Goal: Task Accomplishment & Management: Manage account settings

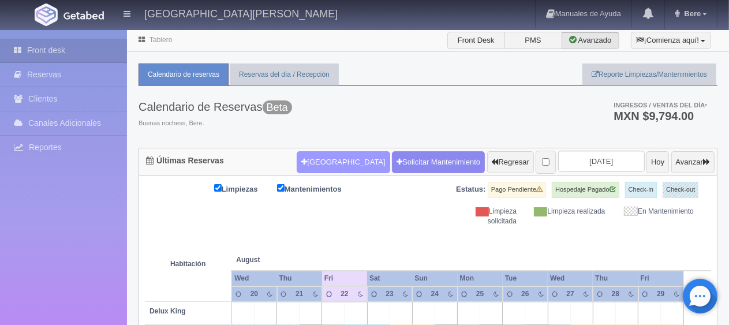
click at [325, 158] on button "[GEOGRAPHIC_DATA]" at bounding box center [343, 162] width 93 height 22
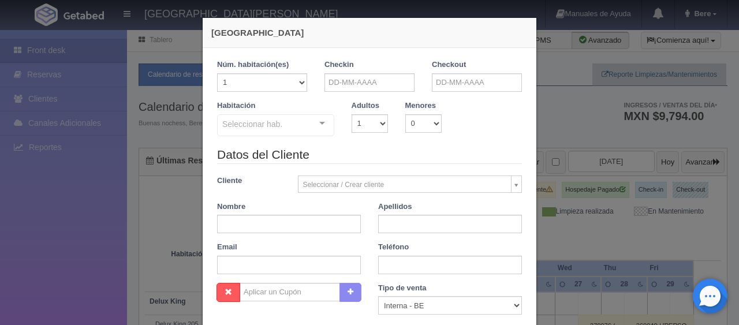
checkbox input "false"
click at [353, 78] on input "text" at bounding box center [370, 82] width 90 height 18
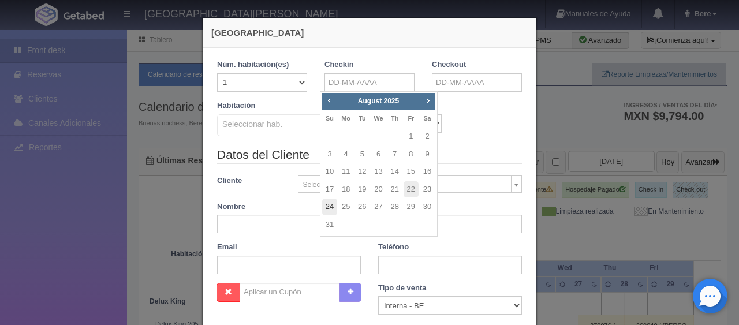
click at [333, 206] on link "24" at bounding box center [329, 207] width 15 height 17
type input "24-08-2025"
checkbox input "false"
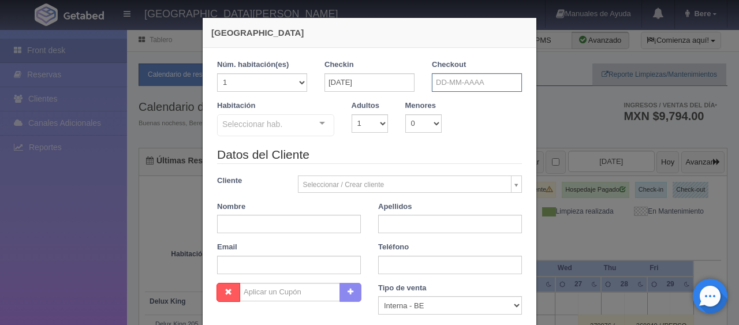
click at [468, 78] on input "text" at bounding box center [477, 82] width 90 height 18
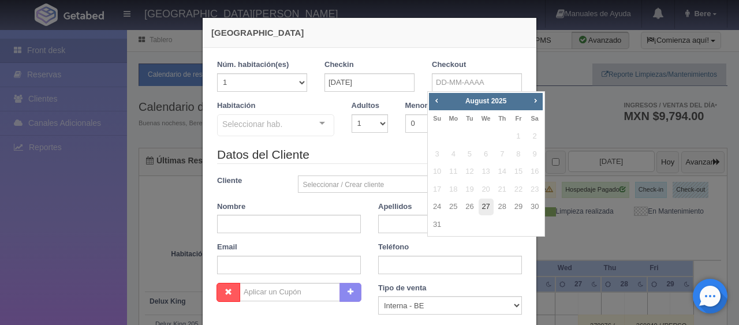
click at [487, 203] on link "27" at bounding box center [486, 207] width 15 height 17
type input "27-08-2025"
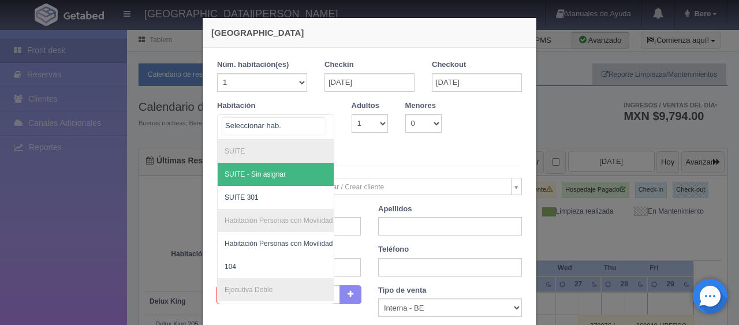
click at [291, 134] on div at bounding box center [275, 126] width 117 height 25
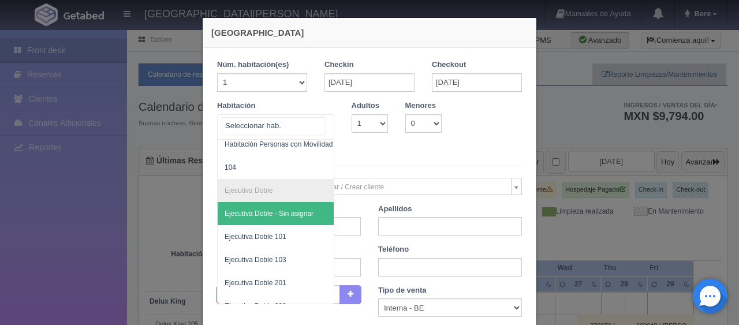
scroll to position [215, 0]
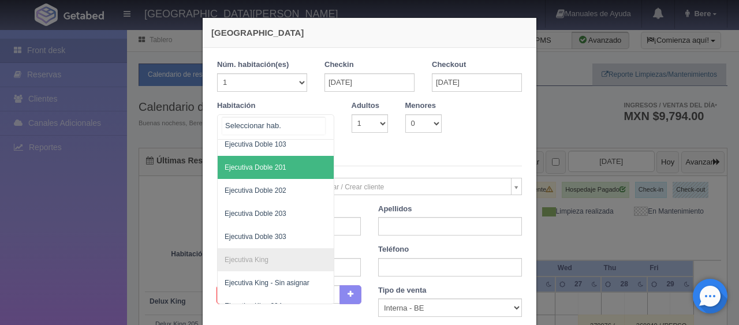
click at [289, 160] on span "Ejecutiva Doble 201" at bounding box center [315, 167] width 194 height 23
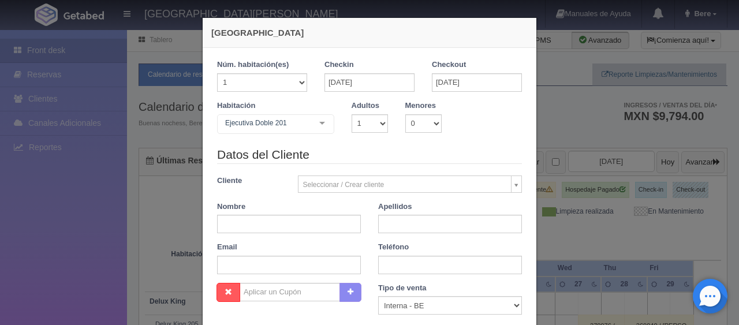
checkbox input "false"
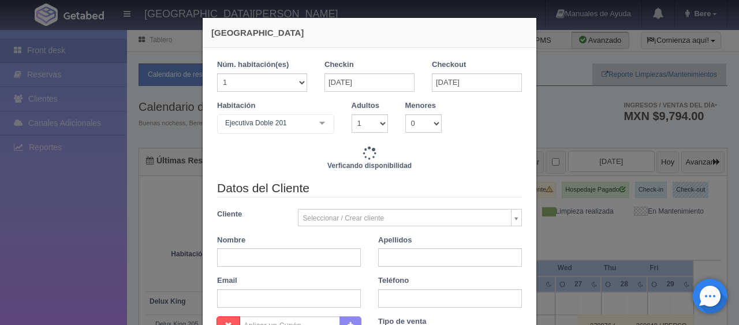
click at [386, 147] on div "Verficando disponibilidad" at bounding box center [369, 162] width 305 height 33
click at [359, 118] on select "1 2 3 4 5 6 7 8 9 10" at bounding box center [370, 123] width 36 height 18
type input "3897.00"
checkbox input "false"
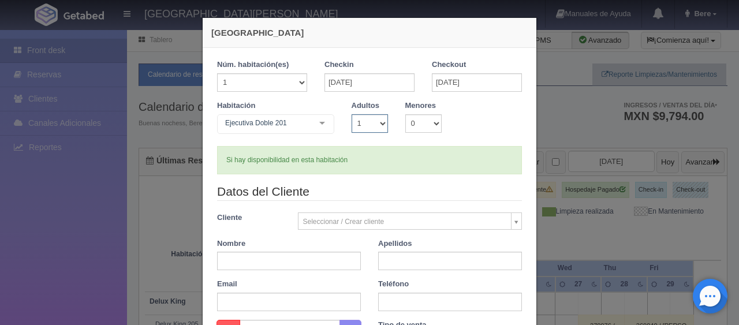
select select "2"
click at [352, 114] on select "1 2 3 4 5 6 7 8 9 10" at bounding box center [370, 123] width 36 height 18
checkbox input "false"
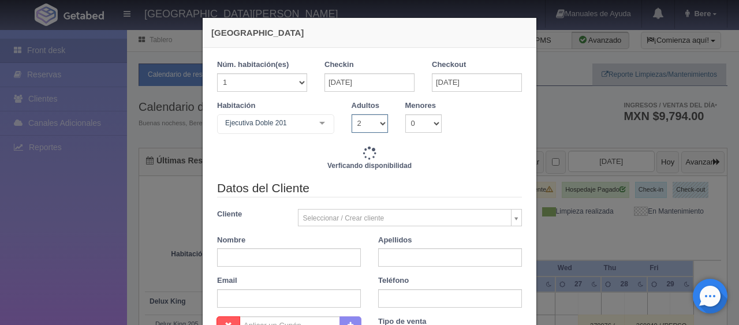
type input "4647.00"
checkbox input "false"
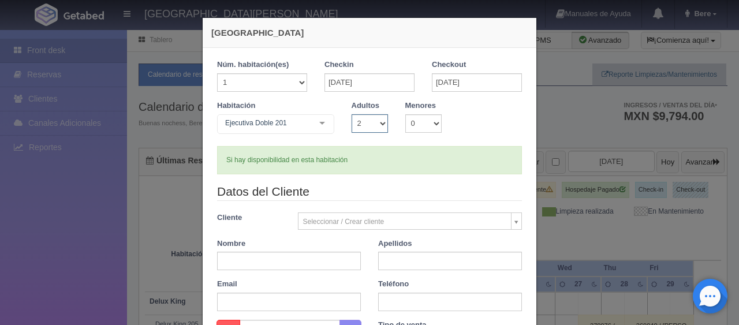
click at [360, 126] on select "1 2 3 4 5 6 7 8 9 10" at bounding box center [370, 123] width 36 height 18
click at [352, 114] on select "1 2 3 4 5 6 7 8 9 10" at bounding box center [370, 123] width 36 height 18
click at [368, 128] on select "1 2 3 4 5 6 7 8 9 10" at bounding box center [370, 123] width 36 height 18
click at [352, 114] on select "1 2 3 4 5 6 7 8 9 10" at bounding box center [370, 123] width 36 height 18
click at [353, 153] on div "Si hay disponibilidad en esta habitación" at bounding box center [369, 160] width 305 height 28
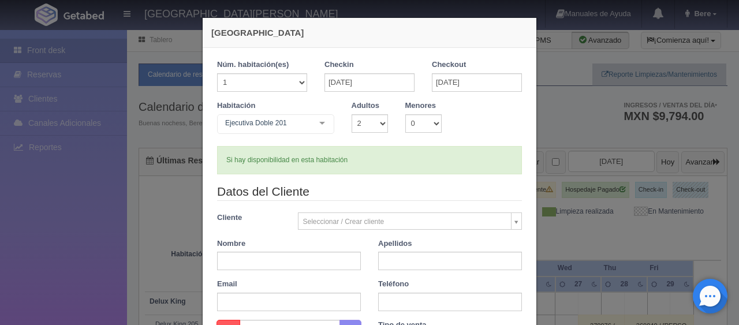
click at [379, 199] on legend "Datos del Cliente" at bounding box center [369, 192] width 305 height 18
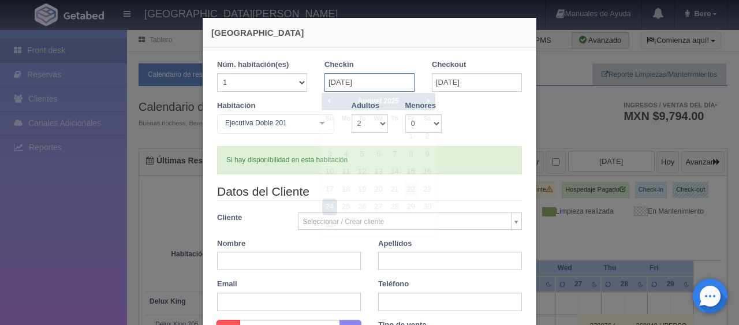
click at [379, 85] on input "24-08-2025" at bounding box center [370, 82] width 90 height 18
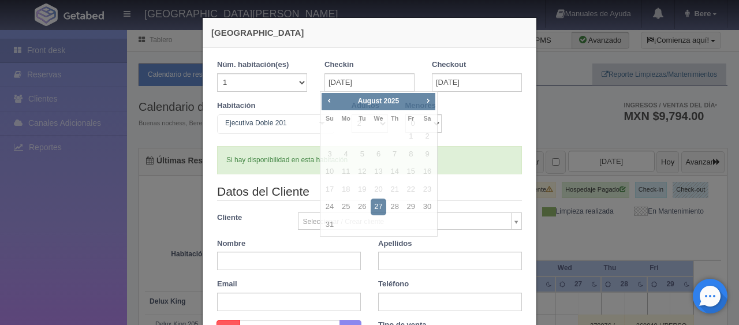
click at [476, 130] on div "Habitación Ejecutiva Doble 201 SUITE SUITE - Sin asignar SUITE 301 Habitación P…" at bounding box center [369, 123] width 322 height 46
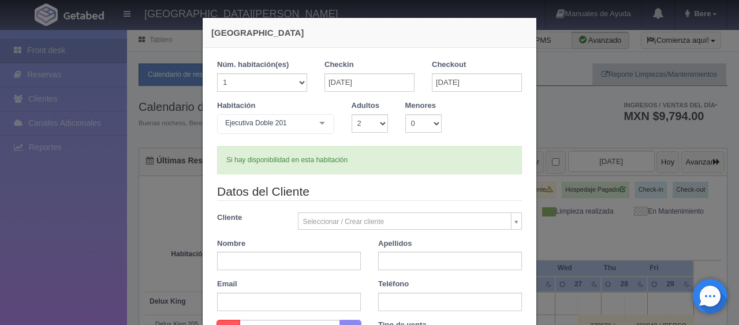
click at [376, 195] on legend "Datos del Cliente" at bounding box center [369, 192] width 305 height 18
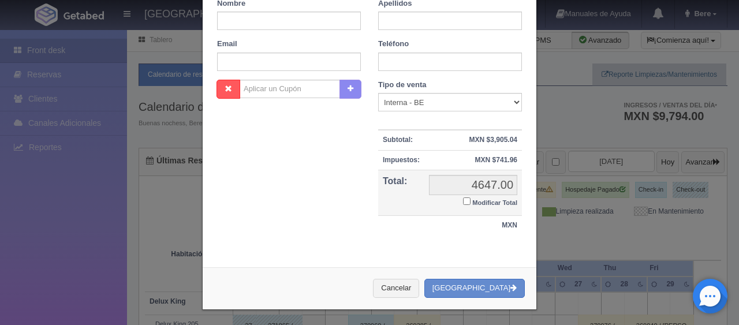
scroll to position [0, 0]
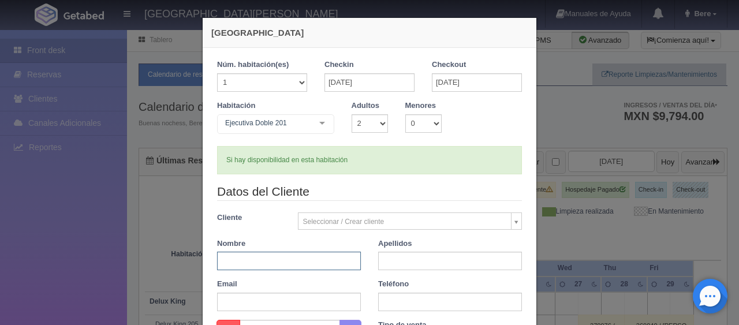
click at [314, 258] on input "text" at bounding box center [289, 261] width 144 height 18
click at [438, 144] on div "Habitación Ejecutiva Doble 201 SUITE SUITE - Sin asignar SUITE 301 Habitación P…" at bounding box center [369, 123] width 322 height 46
click at [273, 266] on input "text" at bounding box center [289, 261] width 144 height 18
click at [373, 167] on div "Si hay disponibilidad en esta habitación" at bounding box center [369, 160] width 305 height 28
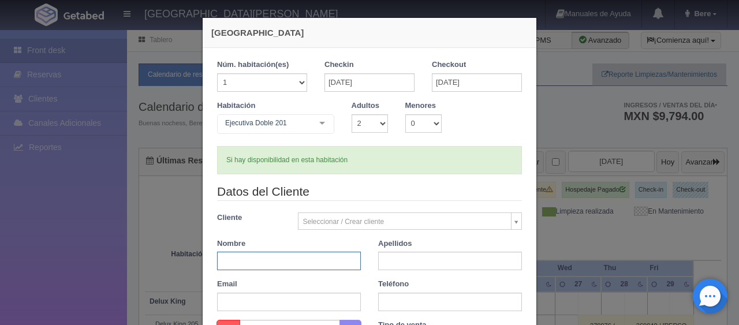
click at [298, 257] on input "text" at bounding box center [289, 261] width 144 height 18
click at [411, 166] on div "Si hay disponibilidad en esta habitación" at bounding box center [369, 160] width 305 height 28
click at [279, 267] on input "text" at bounding box center [289, 261] width 144 height 18
type input "aDOLFO gUILLERMO"
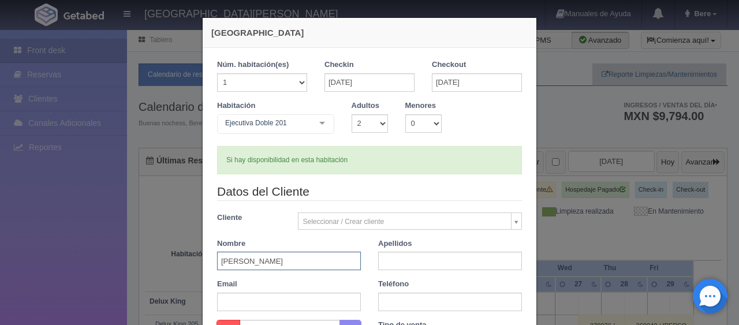
drag, startPoint x: 275, startPoint y: 261, endPoint x: 200, endPoint y: 262, distance: 75.1
click at [203, 262] on div "1 Núm. habitación(es) 1 2 3 4 5 6 7 8 9 10 11 12 13 14 15 16 17 18 19 20 Checki…" at bounding box center [370, 273] width 334 height 451
type input "Adolfo"
paste input "Guillermo"
type input "Guillermo"
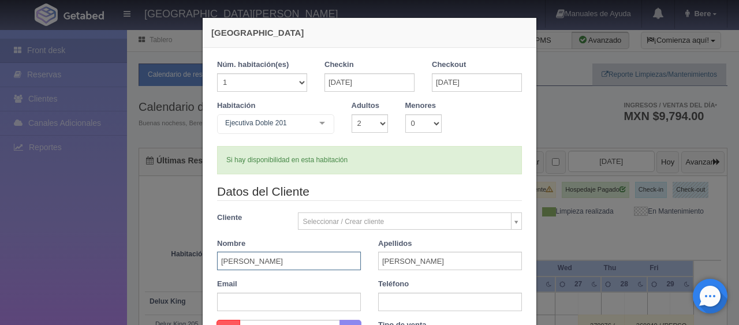
click at [282, 260] on input "Adolfo" at bounding box center [289, 261] width 144 height 18
type input "Adolfo"
drag, startPoint x: 455, startPoint y: 256, endPoint x: 372, endPoint y: 255, distance: 82.6
click at [372, 255] on div "Apellidos Guillermo" at bounding box center [450, 254] width 161 height 32
click at [359, 253] on div "Nombre Adolfo" at bounding box center [288, 254] width 161 height 32
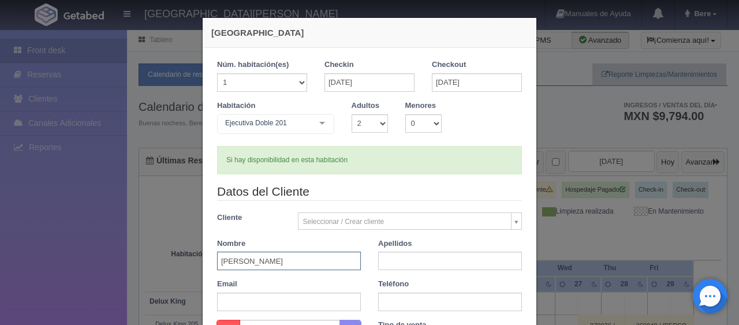
click at [346, 255] on input "Adolfo" at bounding box center [289, 261] width 144 height 18
paste input "Guillermo"
type input "Adolfo Guillermo"
click at [415, 256] on input "text" at bounding box center [450, 261] width 144 height 18
type input "M"
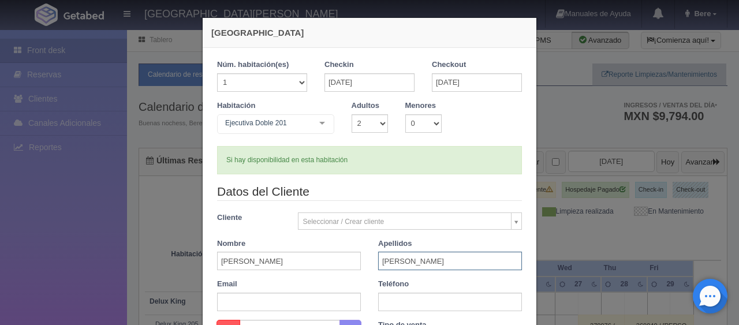
click at [462, 260] on input "Balbuena Marquez" at bounding box center [450, 261] width 144 height 18
click at [451, 264] on input "Balbuena Marquez" at bounding box center [450, 261] width 144 height 18
type input "Balbuena Marquez"
click at [416, 159] on div "Si hay disponibilidad en esta habitación" at bounding box center [369, 160] width 305 height 28
click at [420, 299] on input "text" at bounding box center [450, 302] width 144 height 18
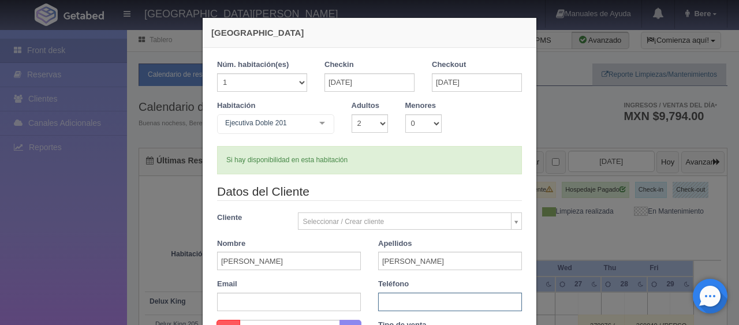
click at [394, 301] on input "text" at bounding box center [450, 302] width 144 height 18
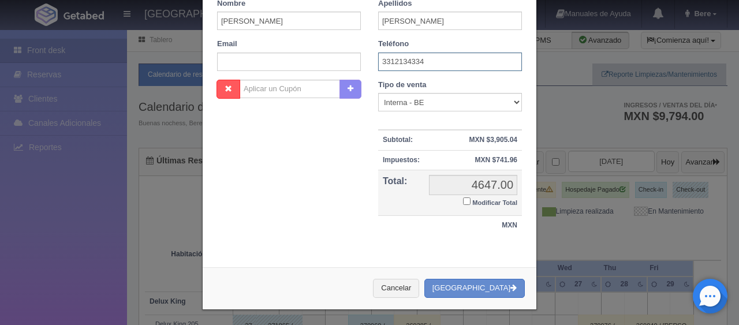
type input "3312134334"
click at [447, 97] on select "Correo Electronico Interna - BE Llamada OTA Externa Otro WALK IN" at bounding box center [450, 102] width 144 height 18
select select "walkin"
click at [378, 93] on select "Correo Electronico Interna - BE Llamada OTA Externa Otro WALK IN" at bounding box center [450, 102] width 144 height 18
click at [483, 199] on small "Modificar Total" at bounding box center [494, 202] width 45 height 7
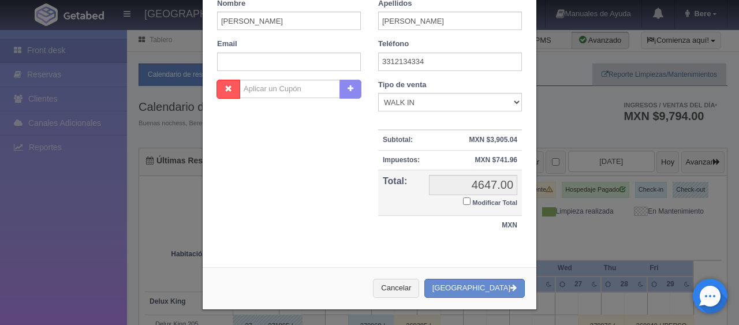
click at [471, 197] on input "Modificar Total" at bounding box center [467, 201] width 8 height 8
checkbox input "true"
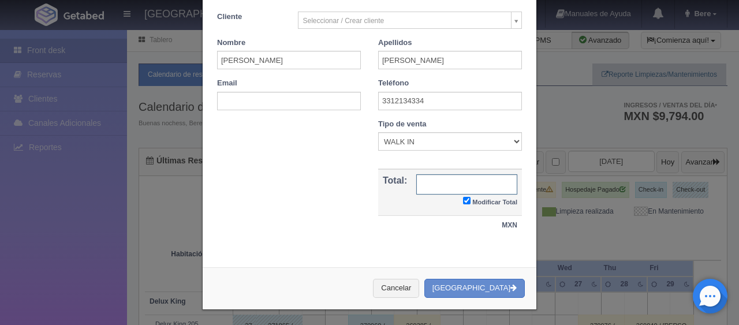
click at [462, 185] on input "text" at bounding box center [466, 184] width 101 height 20
type input "4497"
click at [473, 288] on button "[GEOGRAPHIC_DATA]" at bounding box center [474, 288] width 100 height 19
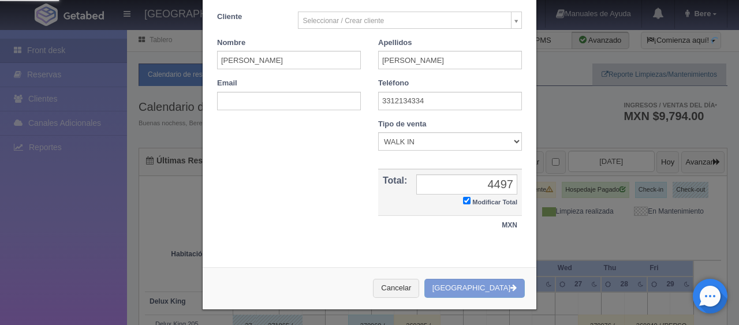
scroll to position [0, 0]
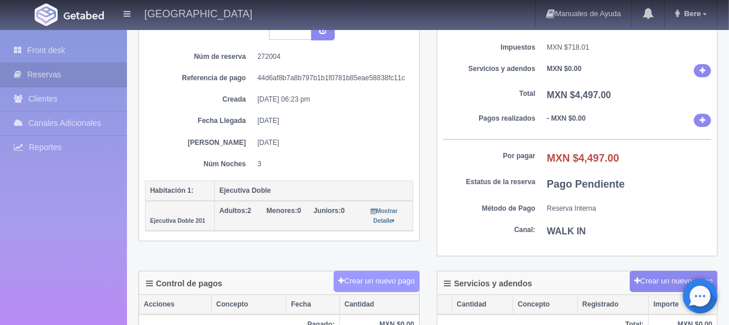
click at [381, 274] on button "Crear un nuevo pago" at bounding box center [376, 281] width 85 height 21
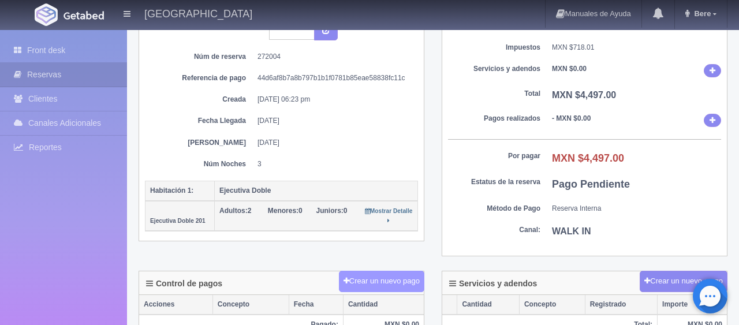
scroll to position [115, 0]
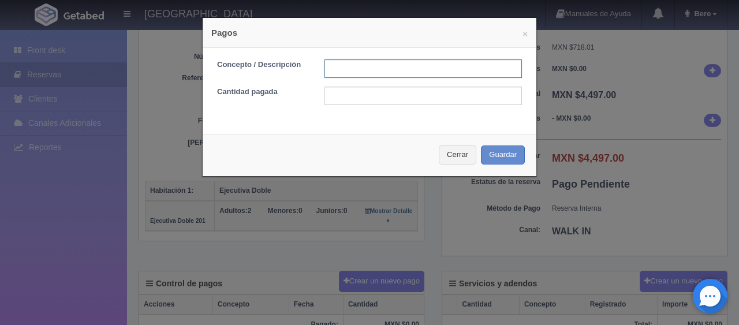
click at [366, 77] on input "text" at bounding box center [423, 68] width 197 height 18
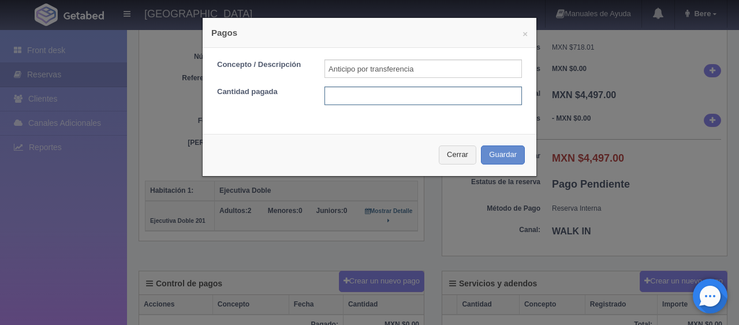
click at [428, 88] on input "text" at bounding box center [423, 96] width 197 height 18
click at [435, 65] on input "Anticipo por transferencia" at bounding box center [423, 68] width 197 height 18
drag, startPoint x: 403, startPoint y: 70, endPoint x: 350, endPoint y: 72, distance: 52.6
click at [350, 72] on input "Anticipo por transferencia" at bounding box center [423, 68] width 197 height 18
type input "Anticipo en efectivo [DATE]"
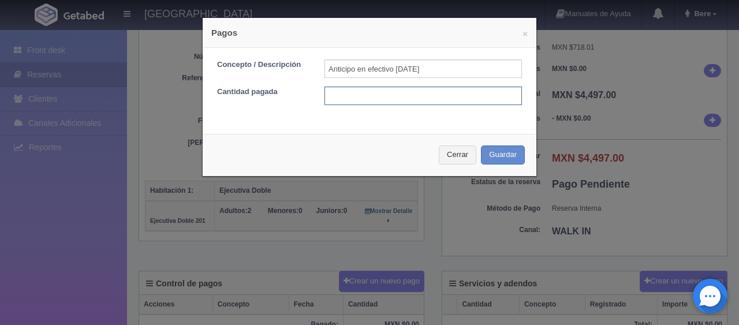
click at [359, 95] on input "text" at bounding box center [423, 96] width 197 height 18
type input "2500"
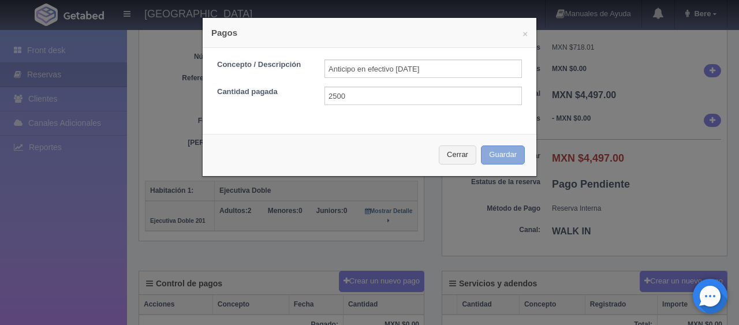
click at [481, 146] on button "Guardar" at bounding box center [503, 155] width 44 height 19
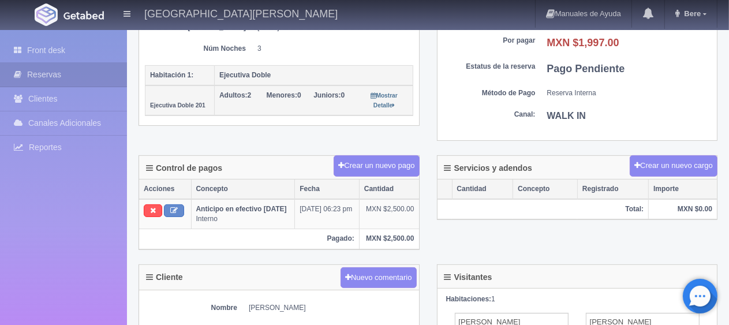
scroll to position [58, 0]
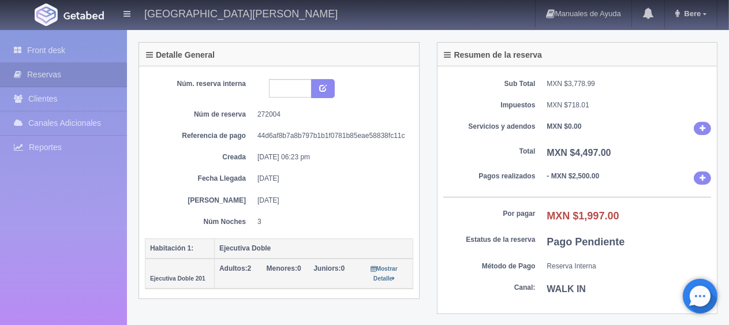
click at [337, 201] on dd "[DATE]" at bounding box center [331, 201] width 147 height 10
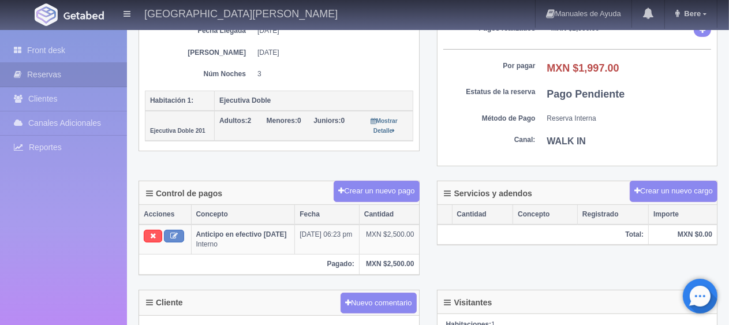
scroll to position [0, 0]
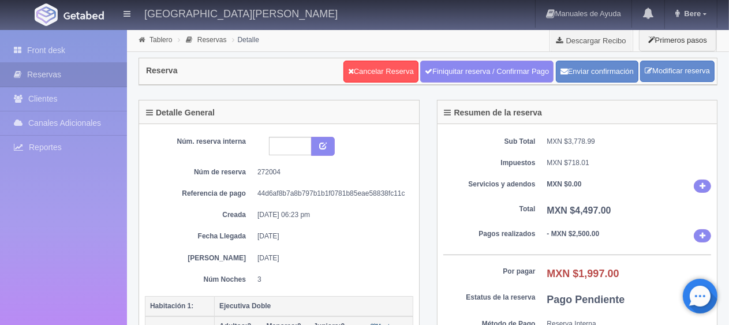
click at [370, 211] on dd "[DATE] 06:23 pm" at bounding box center [331, 215] width 147 height 10
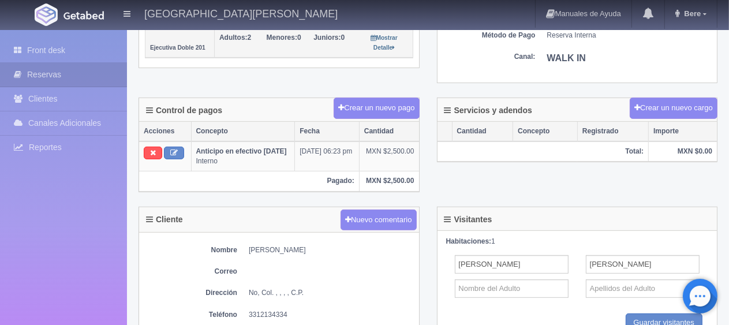
scroll to position [494, 0]
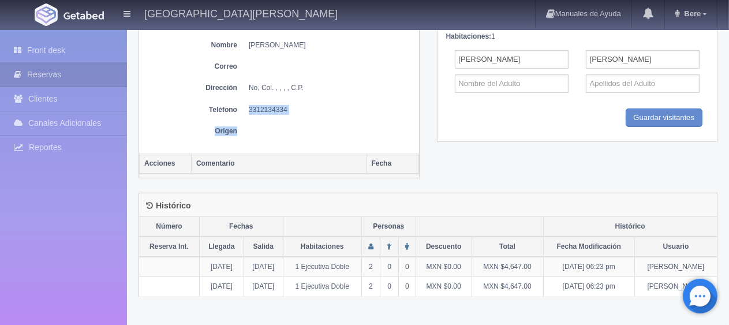
drag, startPoint x: 315, startPoint y: 133, endPoint x: 252, endPoint y: 124, distance: 63.6
click at [242, 128] on div "Nombre [PERSON_NAME] Correo Dirección No, Col. , , , , C.P. Teléfono [PHONE_NUM…" at bounding box center [279, 91] width 280 height 126
click at [290, 136] on dd at bounding box center [331, 131] width 165 height 10
drag, startPoint x: 304, startPoint y: 128, endPoint x: 247, endPoint y: 126, distance: 57.8
click at [247, 115] on dl "Teléfono 3312134334" at bounding box center [279, 110] width 269 height 10
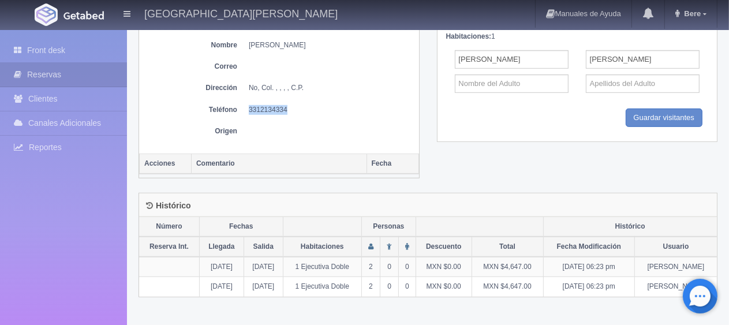
copy dd "3312134334"
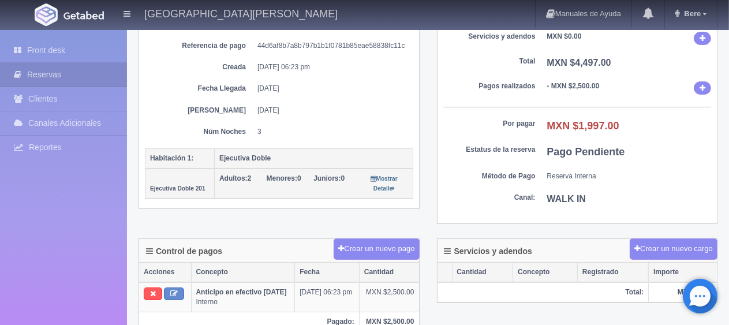
scroll to position [0, 0]
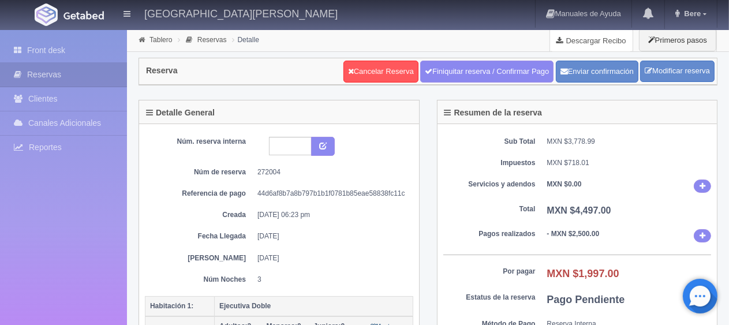
click at [611, 41] on link "Descargar Recibo" at bounding box center [591, 40] width 83 height 23
click at [524, 232] on dt "Pagos realizados" at bounding box center [489, 234] width 92 height 10
click at [471, 204] on dt "Total" at bounding box center [489, 209] width 92 height 10
click at [674, 70] on link "Modificar reserva" at bounding box center [677, 71] width 74 height 21
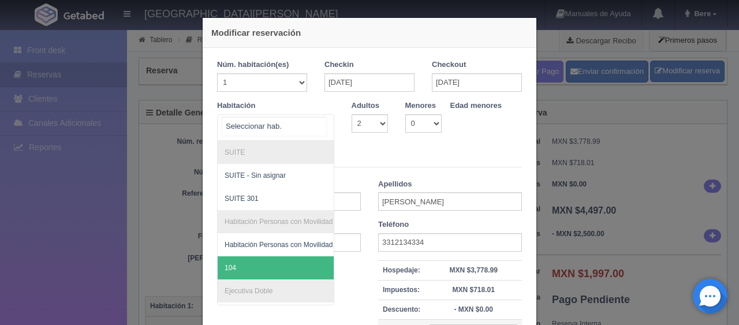
scroll to position [115, 0]
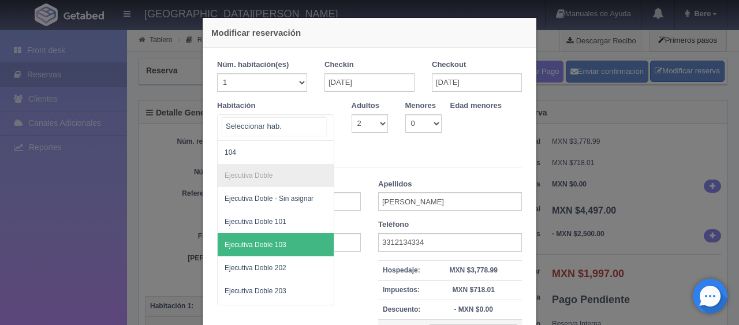
click at [293, 243] on span "Ejecutiva Doble 103" at bounding box center [315, 244] width 194 height 23
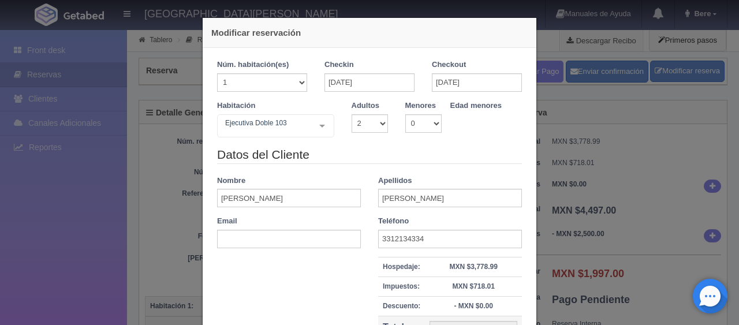
checkbox input "false"
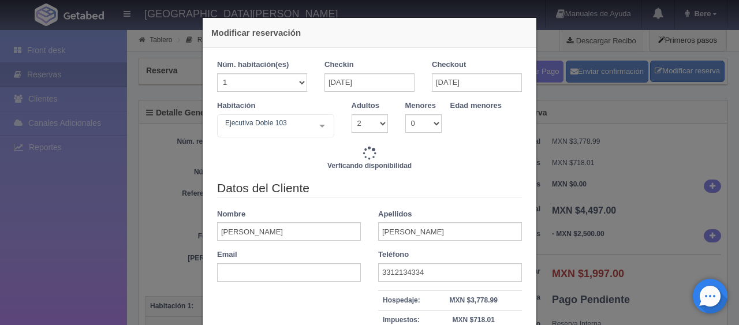
type input "4647.00"
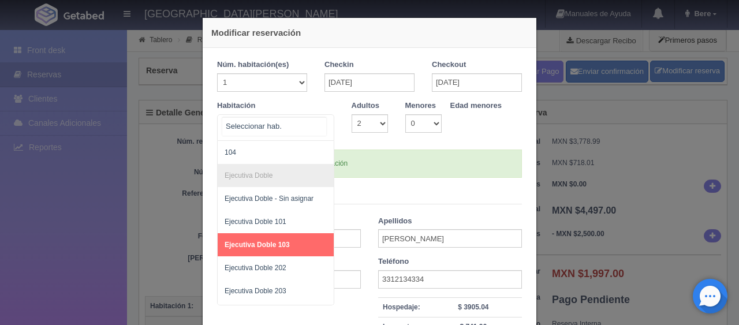
click at [289, 128] on div at bounding box center [275, 127] width 117 height 27
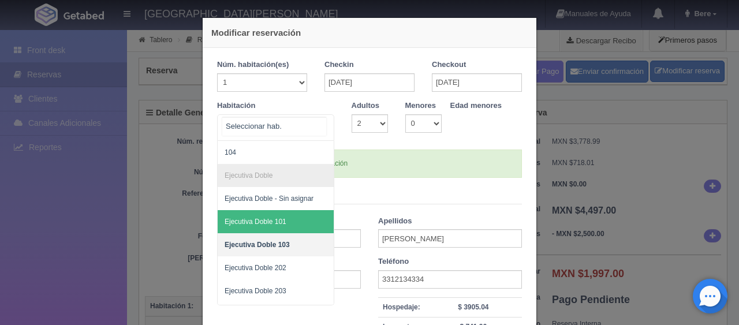
click at [277, 223] on span "Ejecutiva Doble 101" at bounding box center [256, 222] width 62 height 8
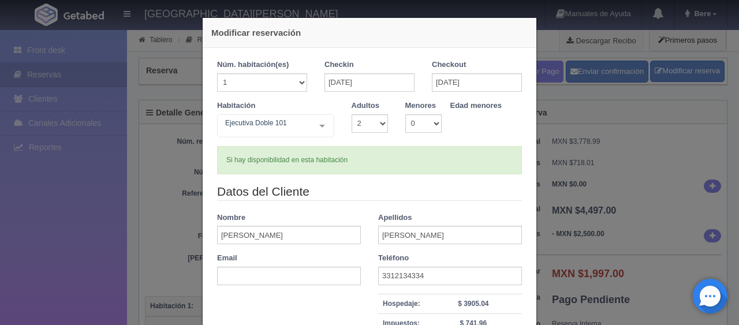
checkbox input "false"
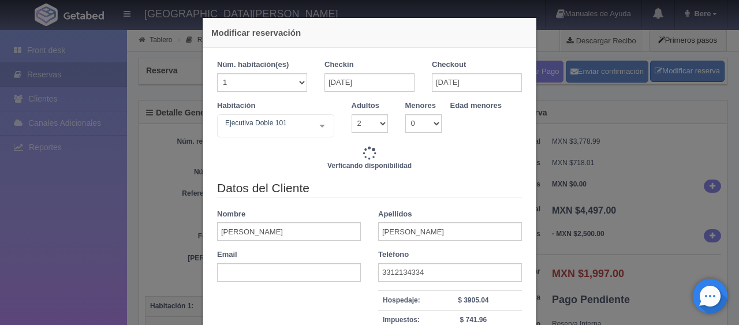
type input "4647.00"
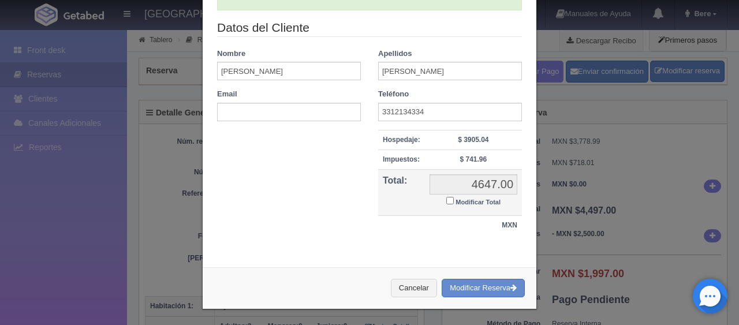
click at [478, 200] on small "Modificar Total" at bounding box center [478, 202] width 45 height 7
click at [454, 200] on input "Modificar Total" at bounding box center [450, 201] width 8 height 8
checkbox input "true"
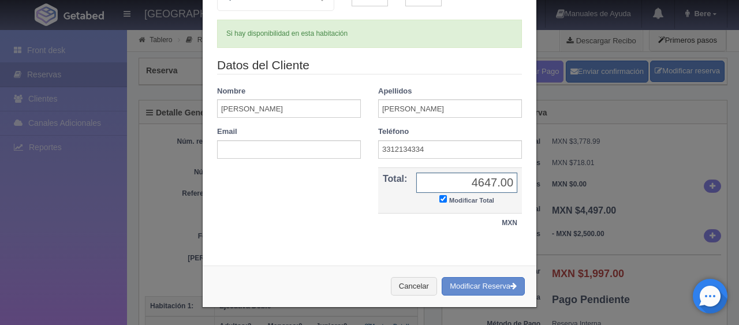
scroll to position [125, 0]
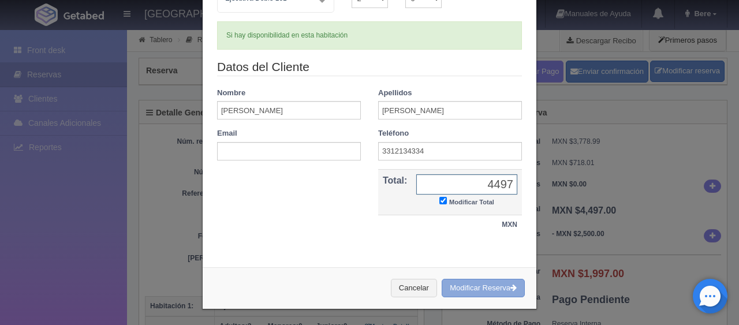
type input "4497"
click at [478, 290] on button "Modificar Reserva" at bounding box center [483, 288] width 83 height 19
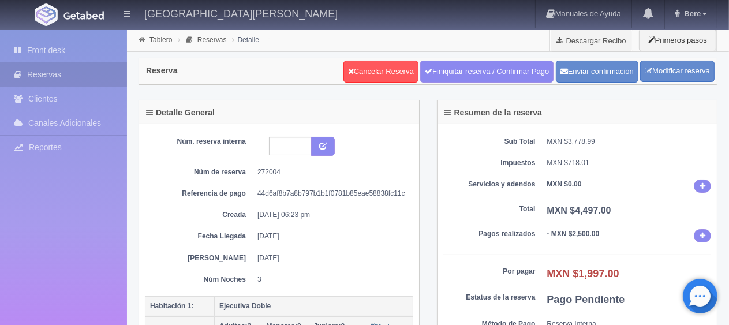
click at [568, 207] on b "MXN $4,497.00" at bounding box center [579, 211] width 64 height 10
click at [375, 215] on dd "[DATE] 06:23 pm" at bounding box center [331, 215] width 147 height 10
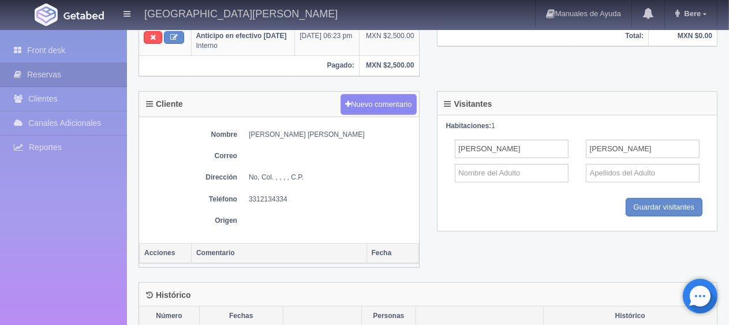
scroll to position [115, 0]
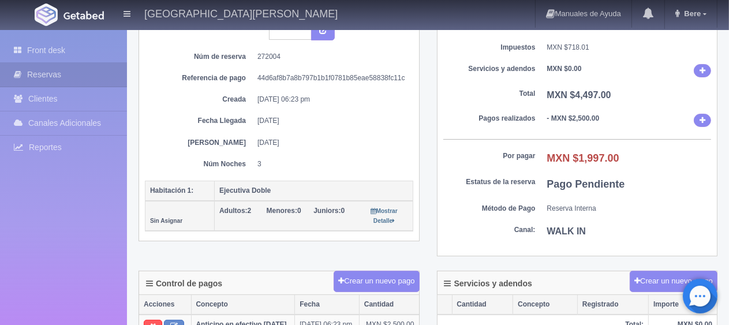
click at [450, 156] on dt "Por pagar" at bounding box center [489, 156] width 92 height 10
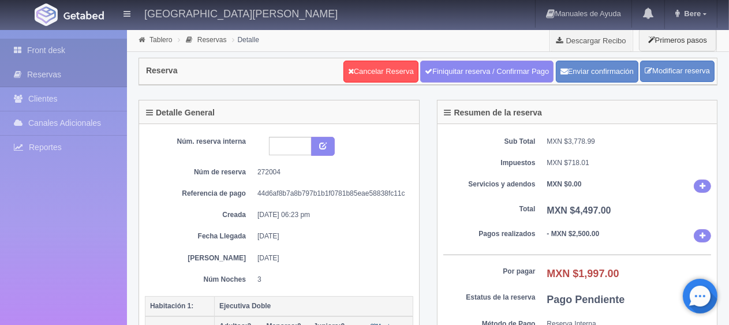
click at [52, 53] on link "Front desk" at bounding box center [63, 51] width 127 height 24
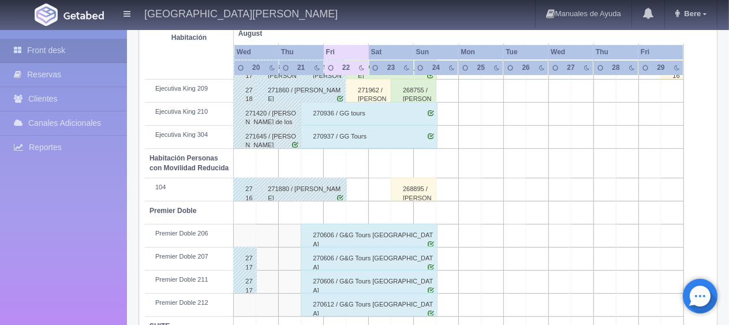
scroll to position [404, 0]
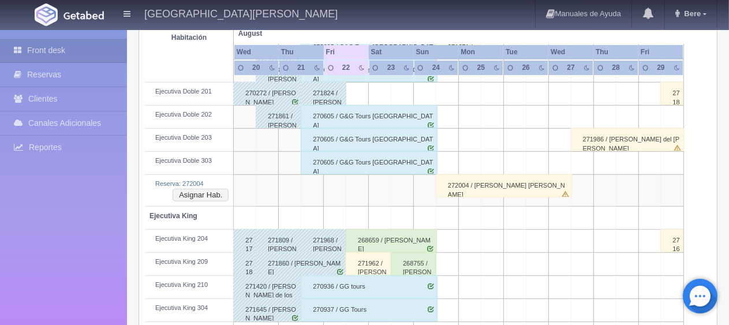
click at [480, 181] on div "272004 / [PERSON_NAME] [PERSON_NAME]" at bounding box center [504, 185] width 136 height 23
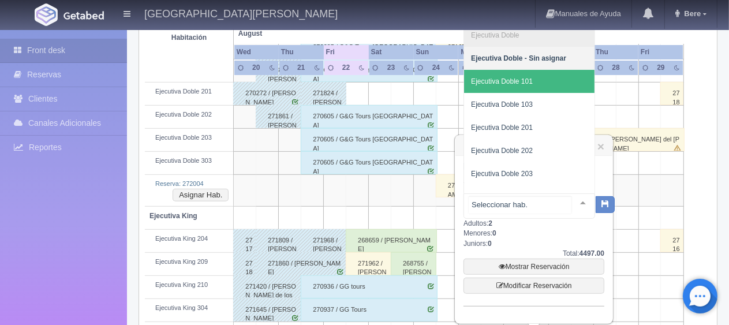
click at [535, 70] on span "Ejecutiva Doble 101" at bounding box center [529, 81] width 130 height 23
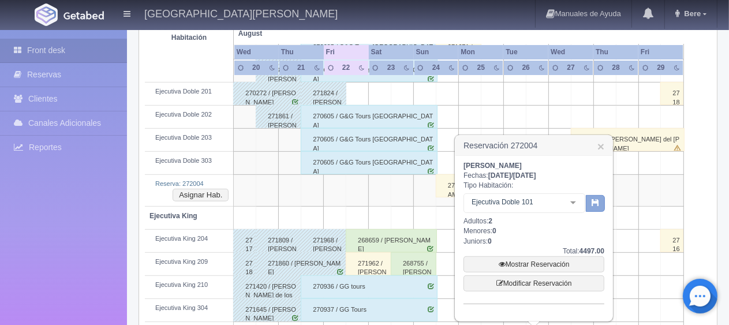
click at [599, 202] on icon "button" at bounding box center [596, 203] width 8 height 8
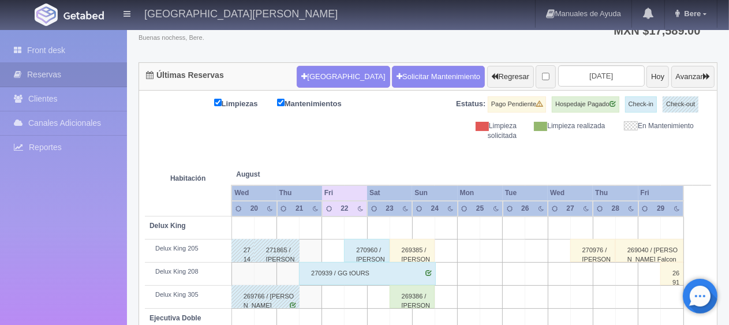
scroll to position [85, 0]
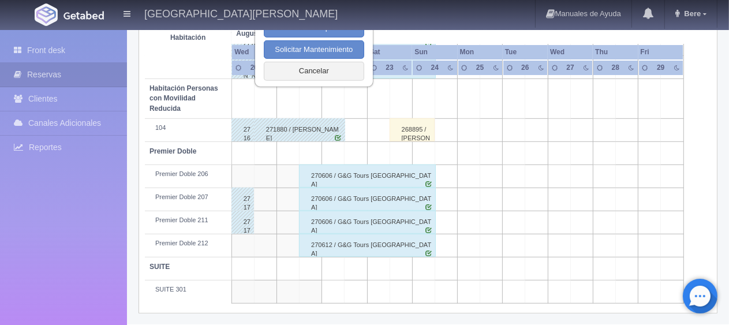
click at [245, 151] on td at bounding box center [243, 152] width 23 height 23
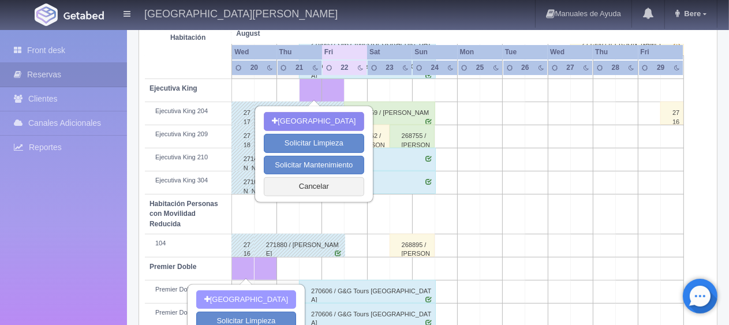
scroll to position [558, 0]
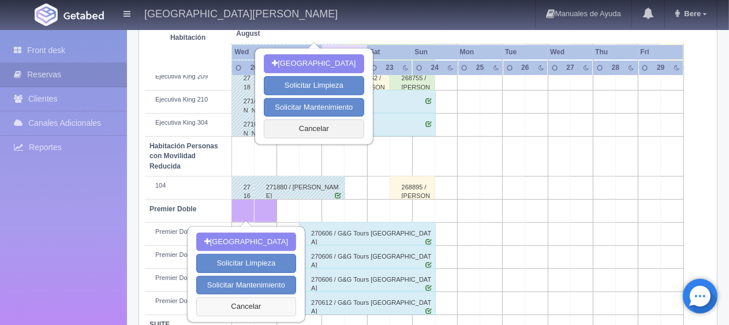
click at [225, 306] on button "Cancelar" at bounding box center [246, 306] width 100 height 19
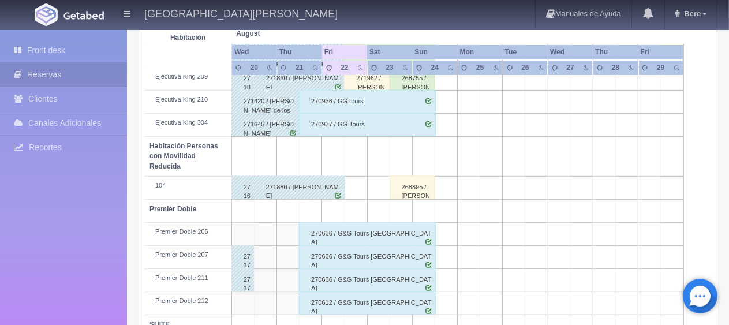
drag, startPoint x: 135, startPoint y: 211, endPoint x: 156, endPoint y: 180, distance: 37.8
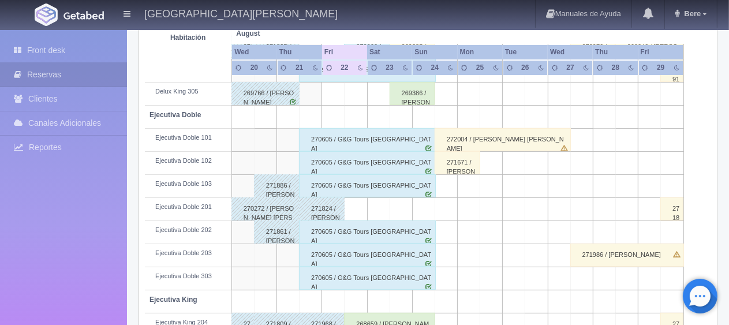
scroll to position [616, 0]
